Goal: Task Accomplishment & Management: Use online tool/utility

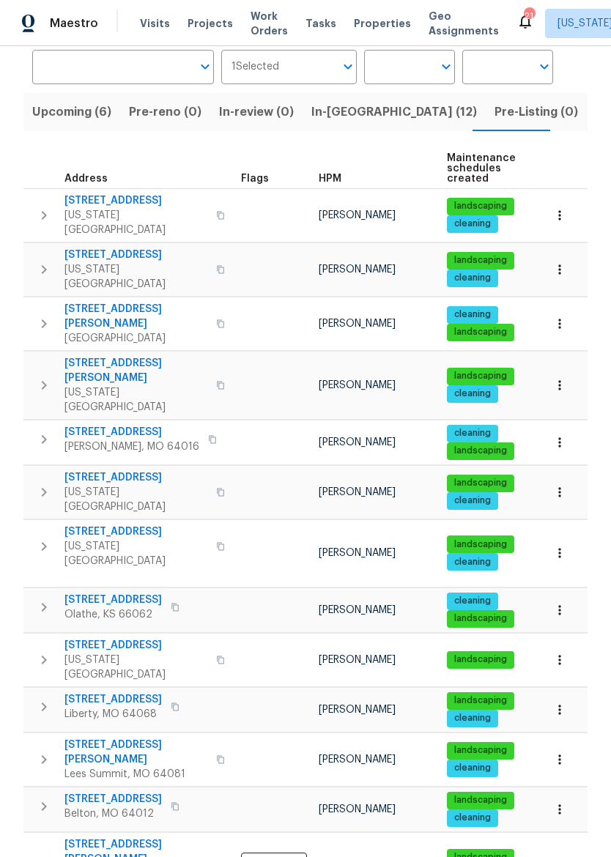
scroll to position [110, 0]
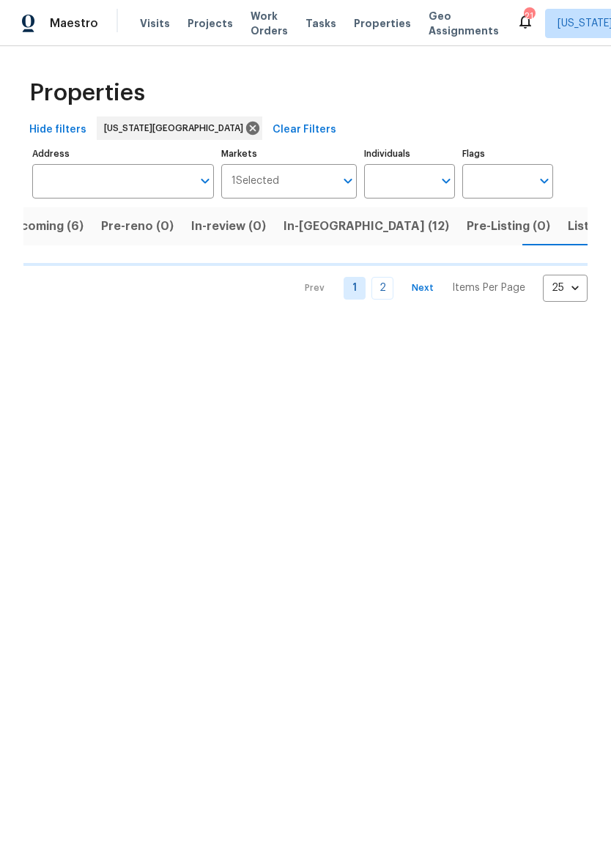
scroll to position [0, 35]
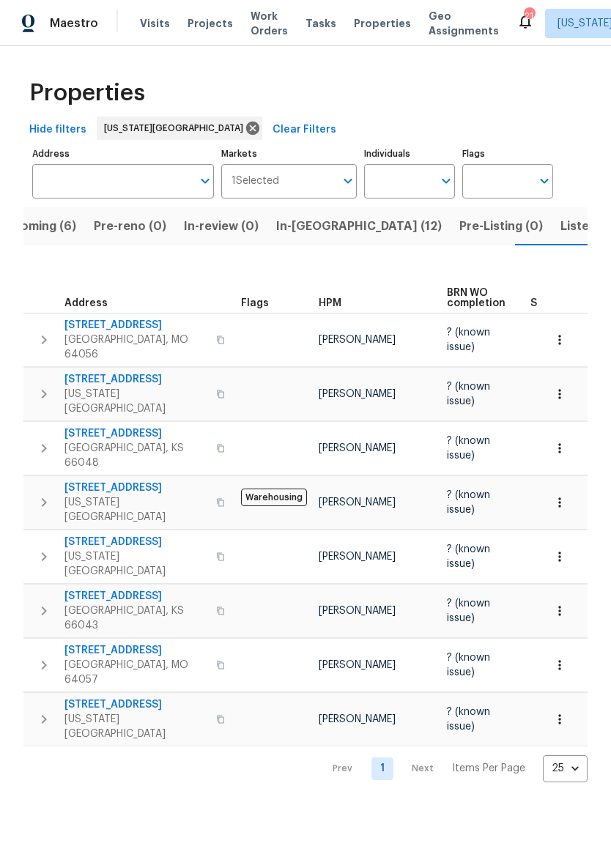
click at [560, 232] on span "Listed (28)" at bounding box center [591, 226] width 63 height 21
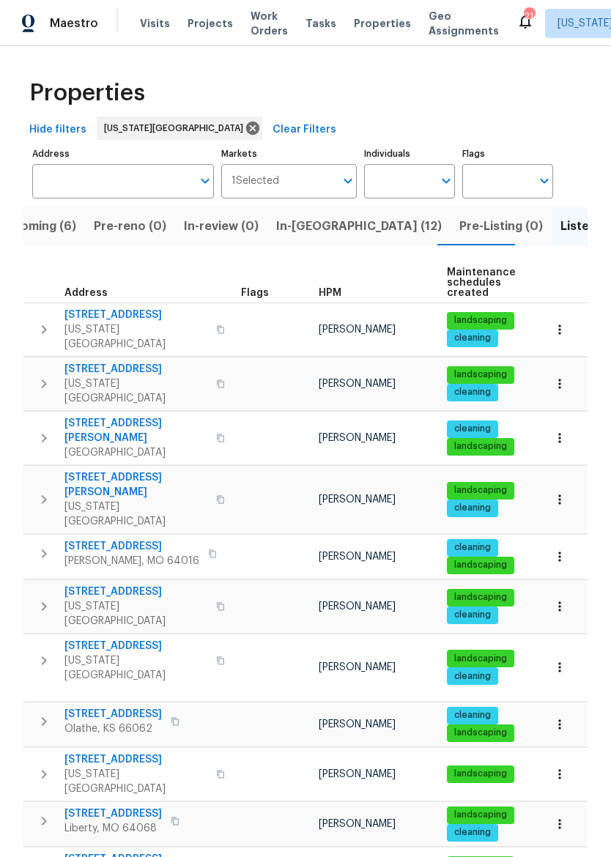
click at [53, 182] on input "Address" at bounding box center [112, 181] width 160 height 34
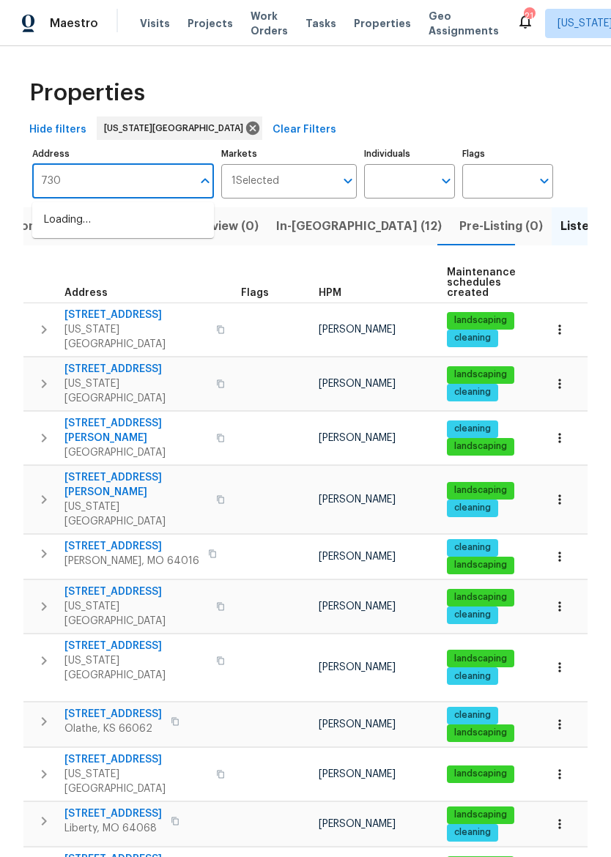
type input "7300"
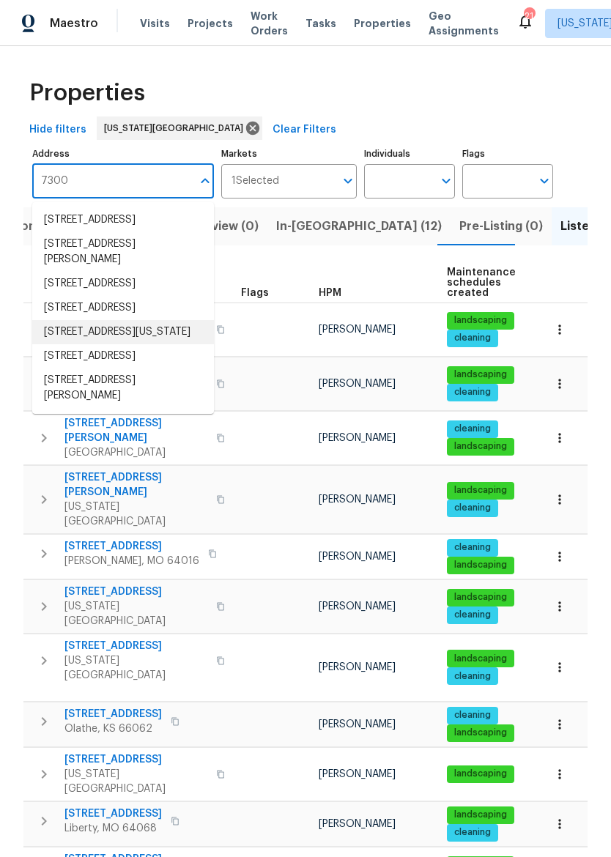
click at [73, 344] on li "7300 NW 73rd St Kansas City MO 64152" at bounding box center [123, 332] width 182 height 24
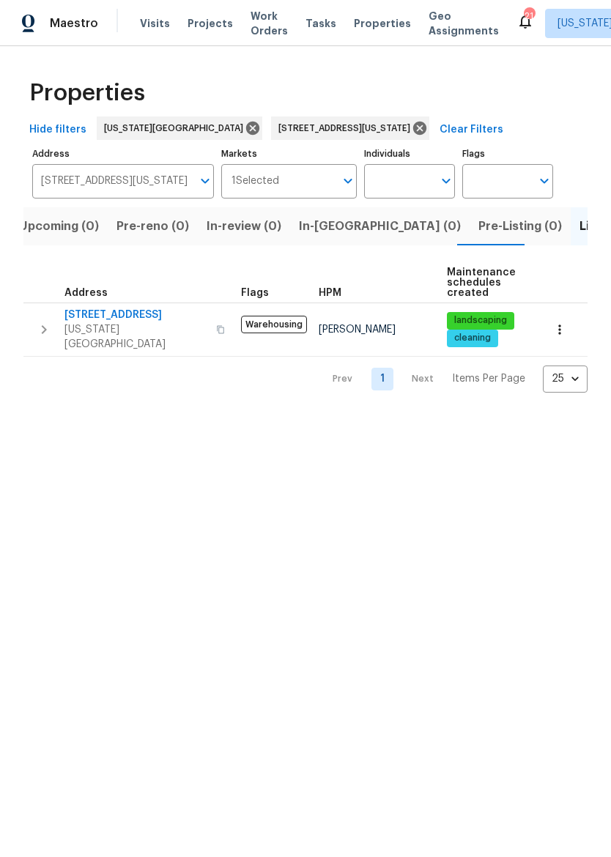
click at [103, 319] on span "7300 NW 73rd St" at bounding box center [135, 315] width 143 height 15
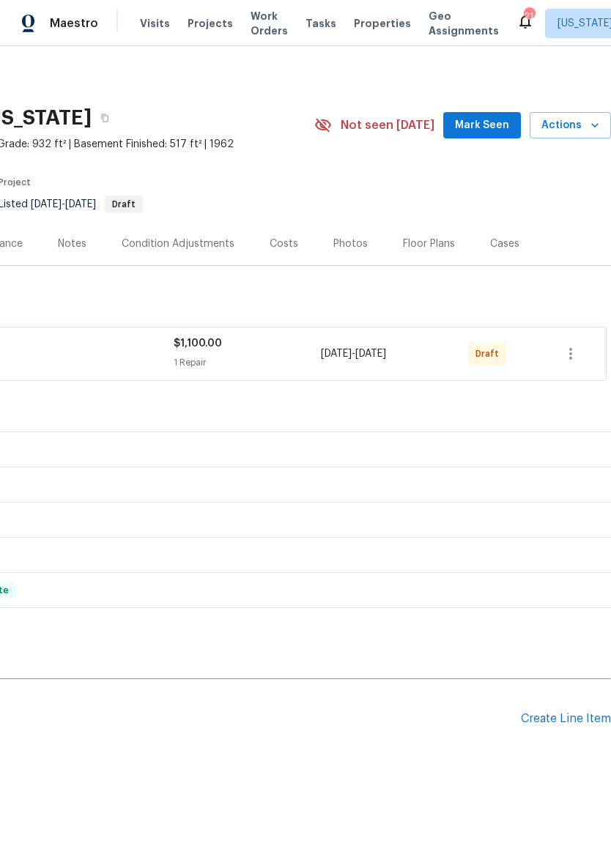
scroll to position [0, 217]
click at [574, 357] on icon "button" at bounding box center [571, 354] width 18 height 18
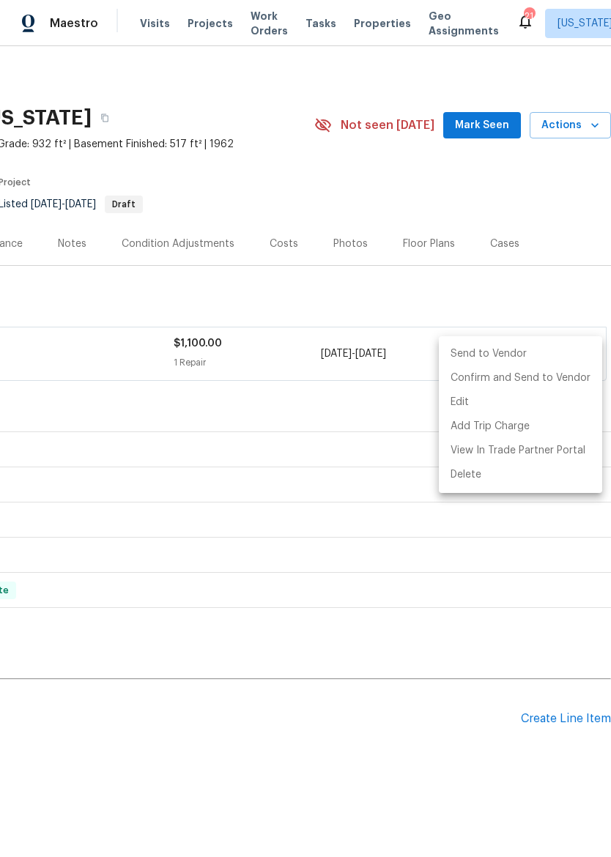
click at [562, 353] on li "Send to Vendor" at bounding box center [520, 354] width 163 height 24
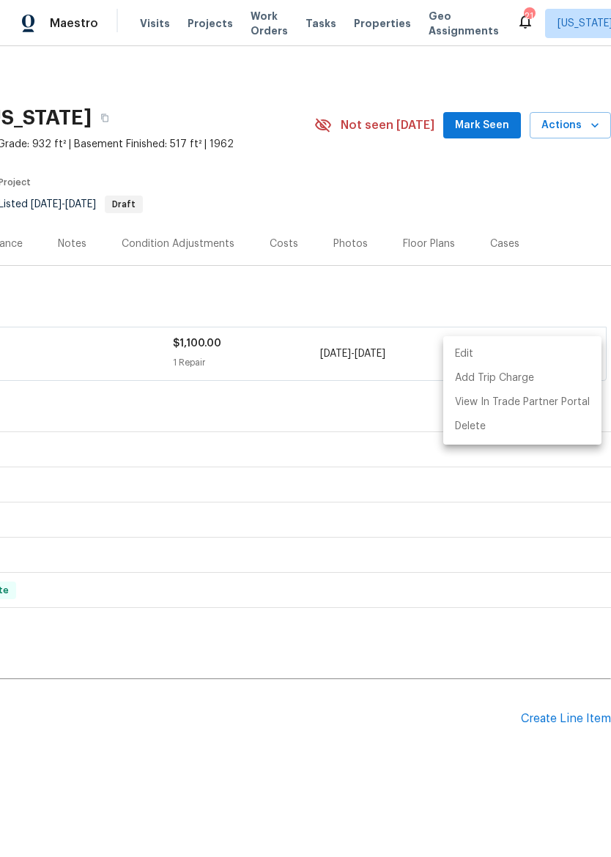
click at [423, 747] on div at bounding box center [305, 428] width 611 height 857
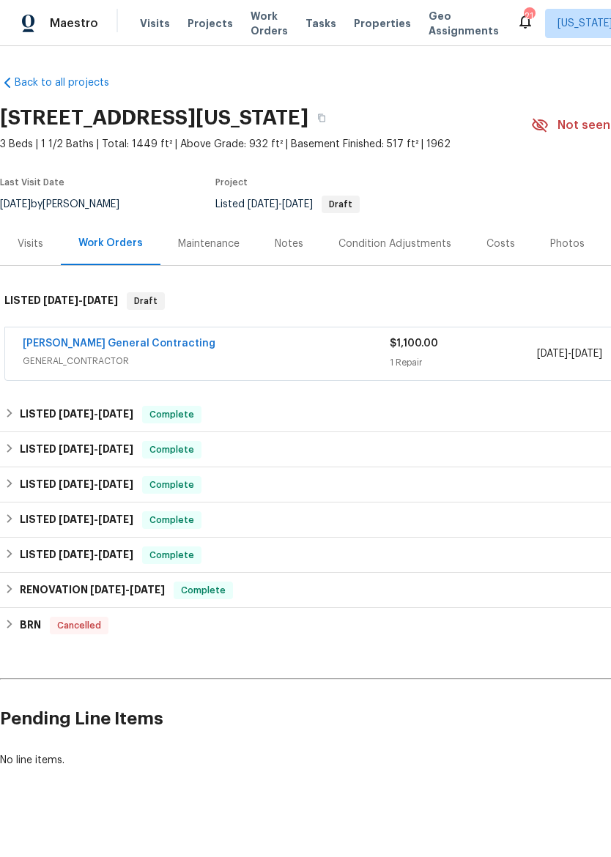
scroll to position [0, 0]
click at [62, 26] on span "Maestro" at bounding box center [74, 23] width 48 height 15
